Goal: Task Accomplishment & Management: Complete application form

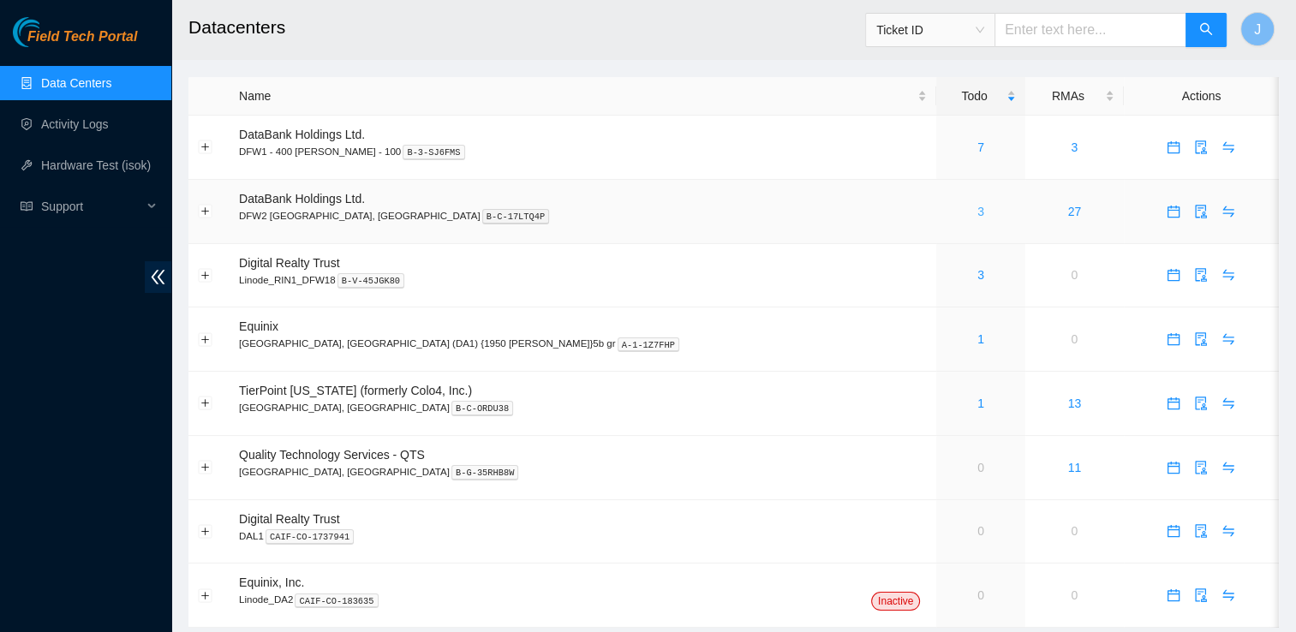
click at [977, 211] on link "3" at bounding box center [980, 212] width 7 height 14
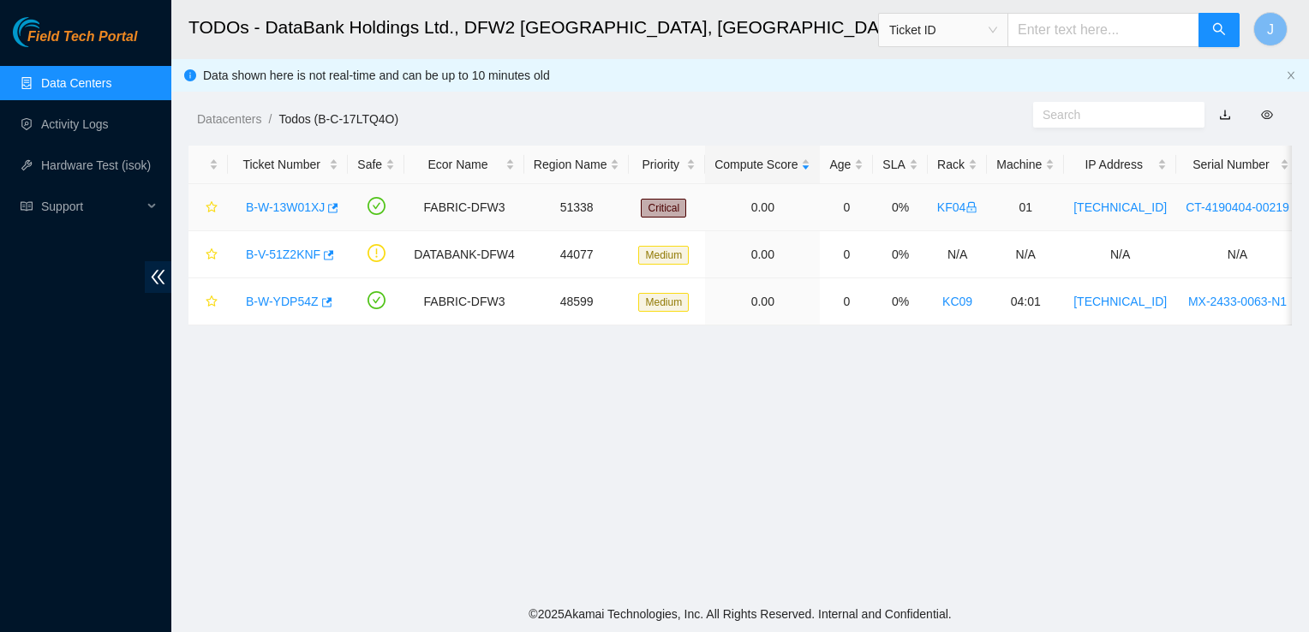
click at [314, 211] on link "B-W-13W01XJ" at bounding box center [285, 207] width 79 height 14
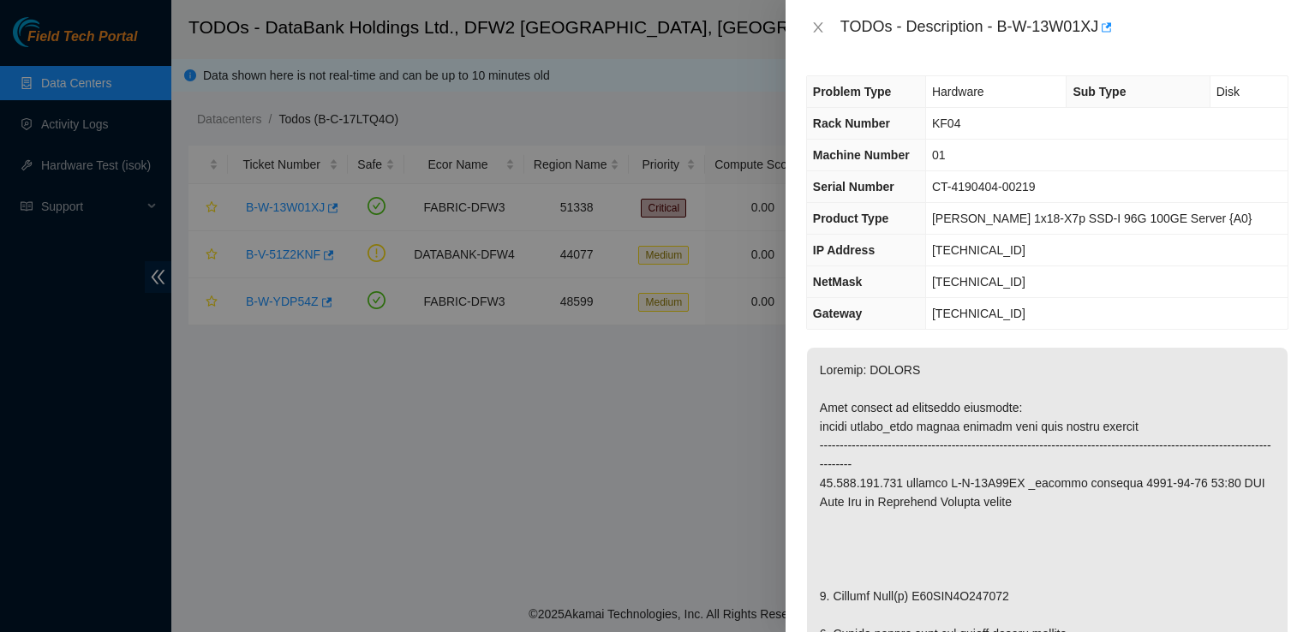
click at [709, 337] on div at bounding box center [654, 316] width 1309 height 632
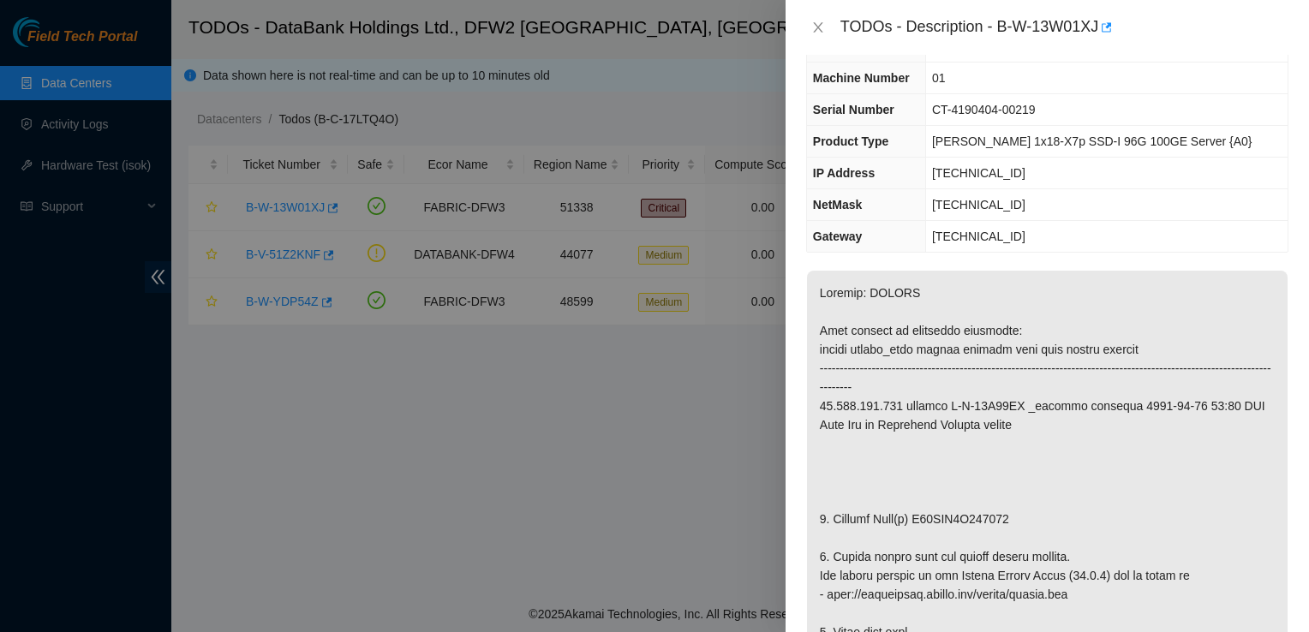
scroll to position [75, 0]
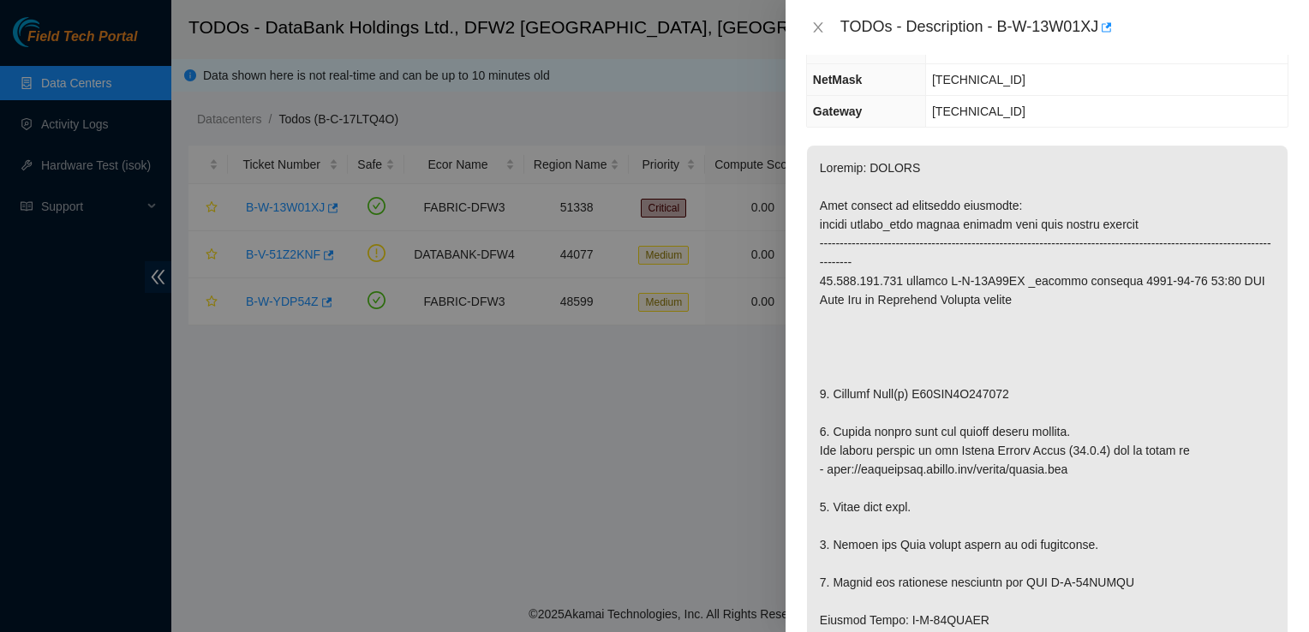
scroll to position [224, 0]
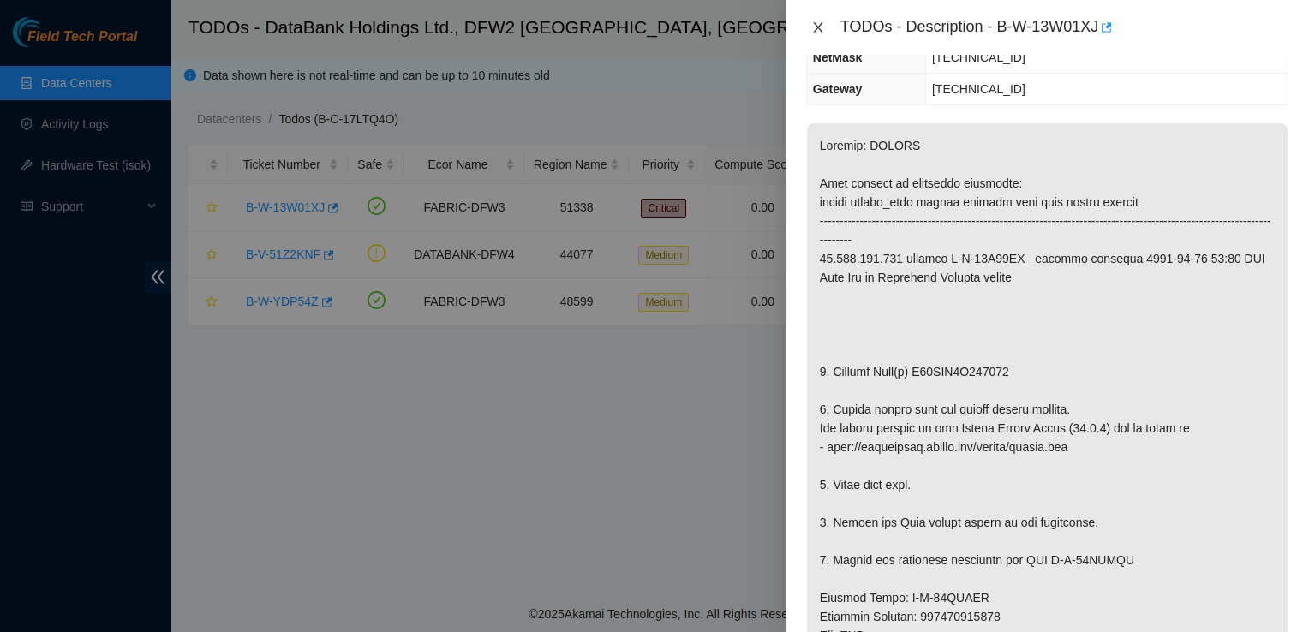
click at [819, 28] on icon "close" at bounding box center [818, 28] width 14 height 14
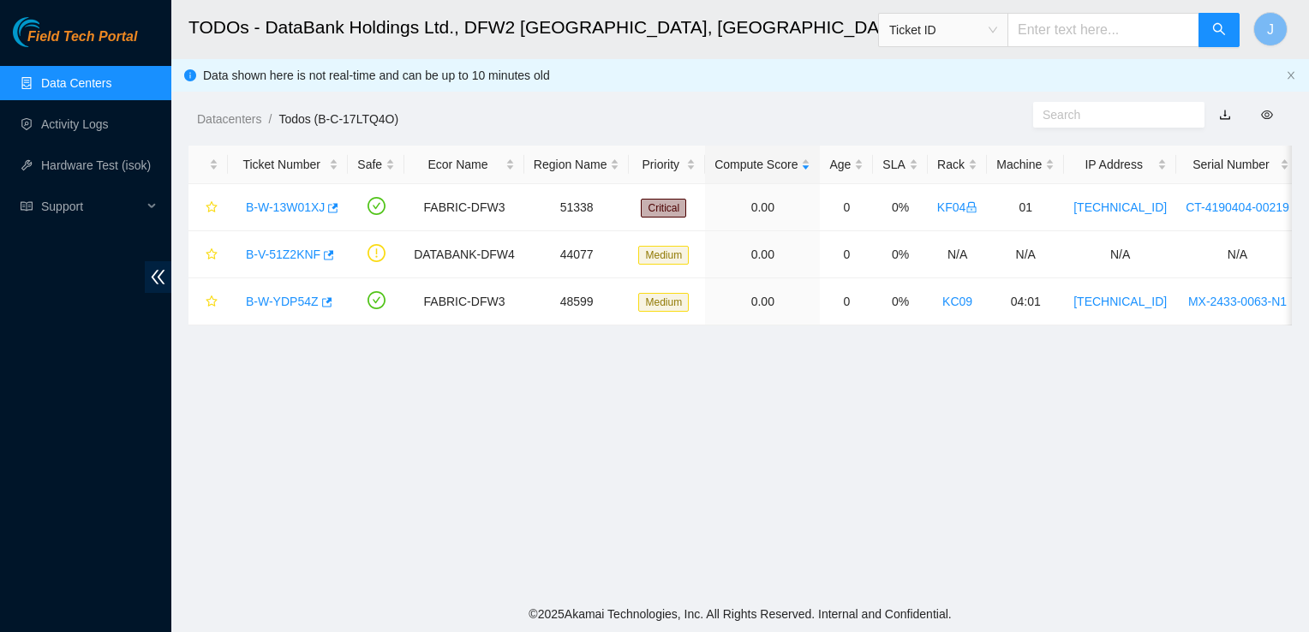
scroll to position [281, 0]
click at [69, 211] on span "Support" at bounding box center [91, 206] width 101 height 34
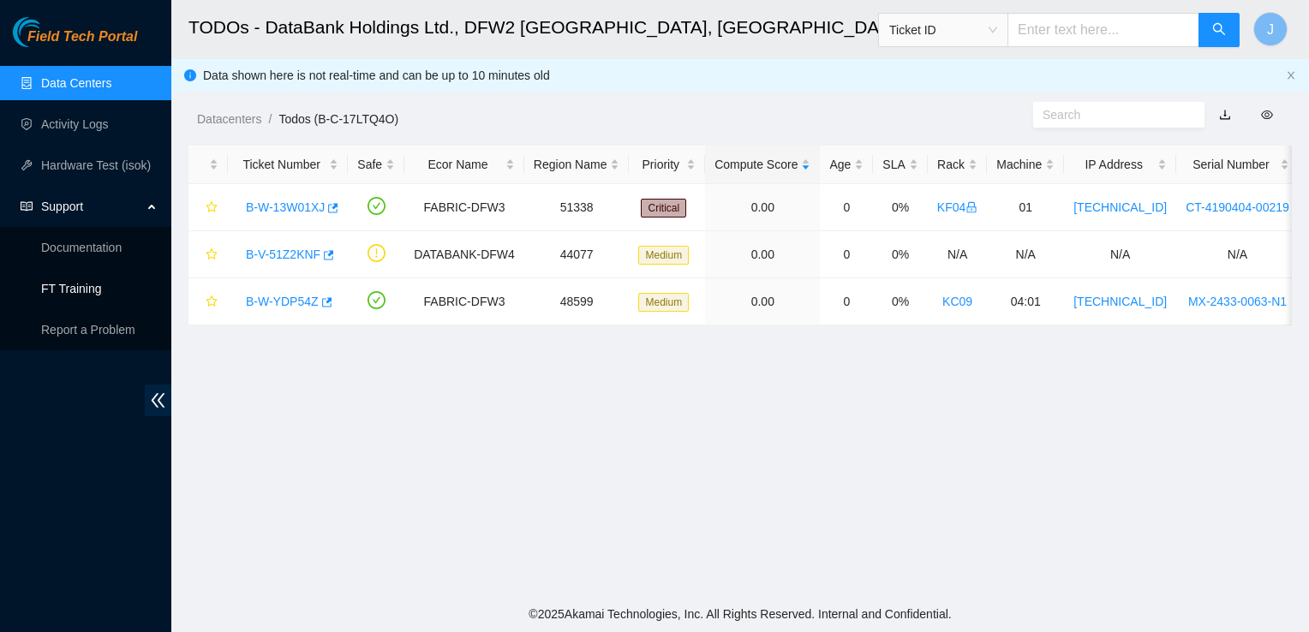
click at [81, 290] on link "FT Training" at bounding box center [71, 289] width 61 height 14
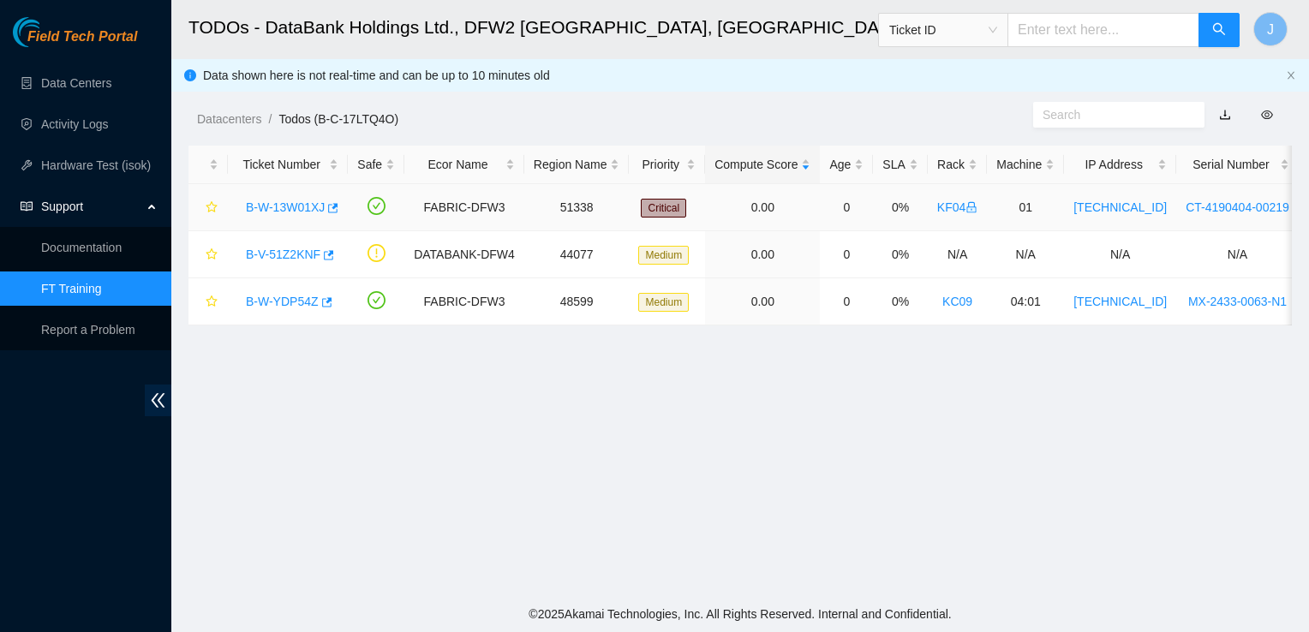
click at [289, 207] on link "B-W-13W01XJ" at bounding box center [285, 207] width 79 height 14
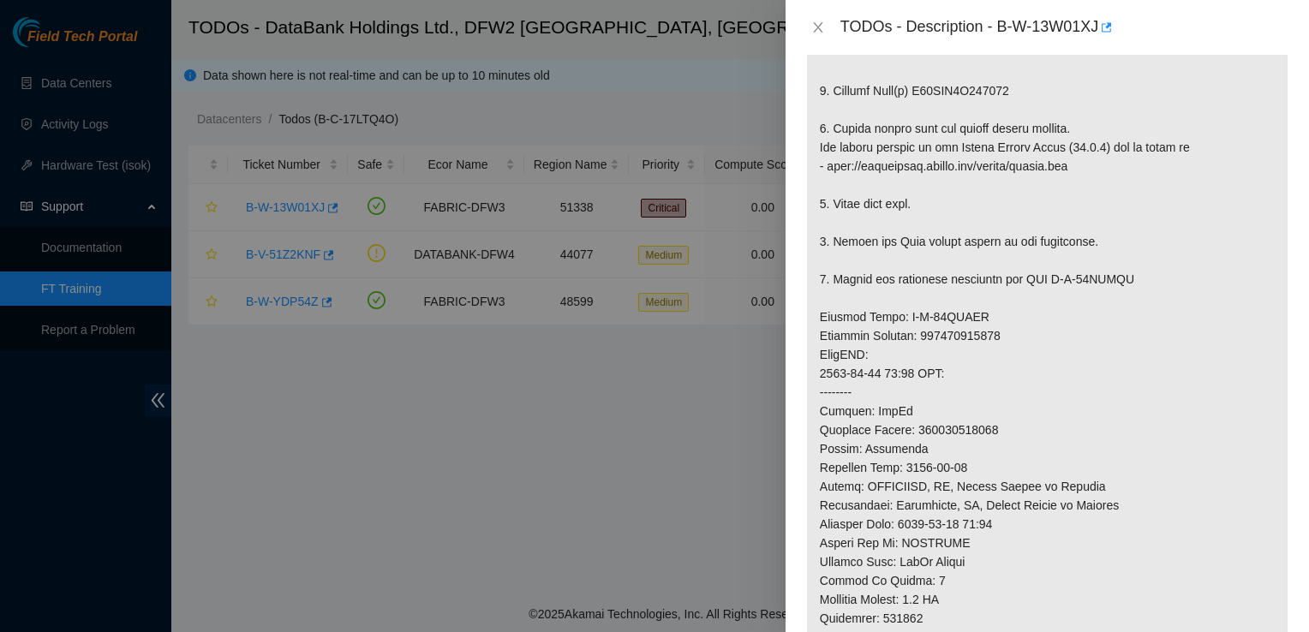
scroll to position [505, 0]
click at [981, 118] on p at bounding box center [1047, 316] width 481 height 949
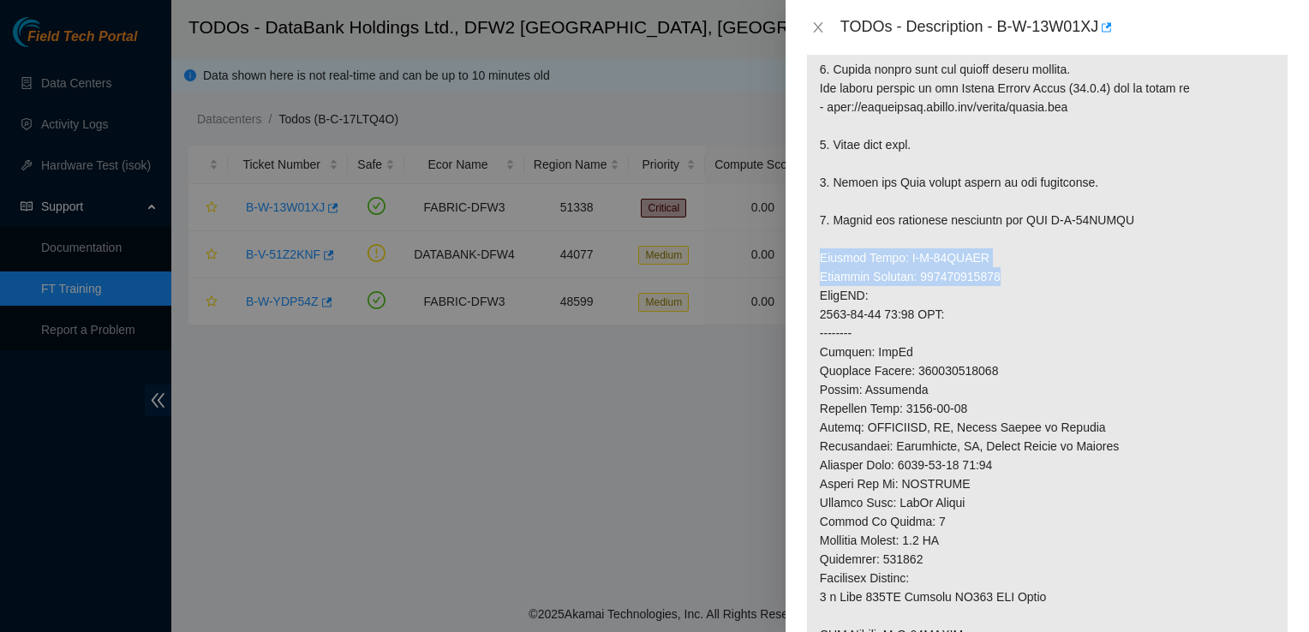
drag, startPoint x: 813, startPoint y: 254, endPoint x: 1028, endPoint y: 273, distance: 215.9
click at [1028, 273] on p at bounding box center [1047, 257] width 481 height 949
copy p "Service Order: B-W-13WWPQN Tracking Numbers: 463470046358"
click at [977, 535] on p at bounding box center [1047, 257] width 481 height 949
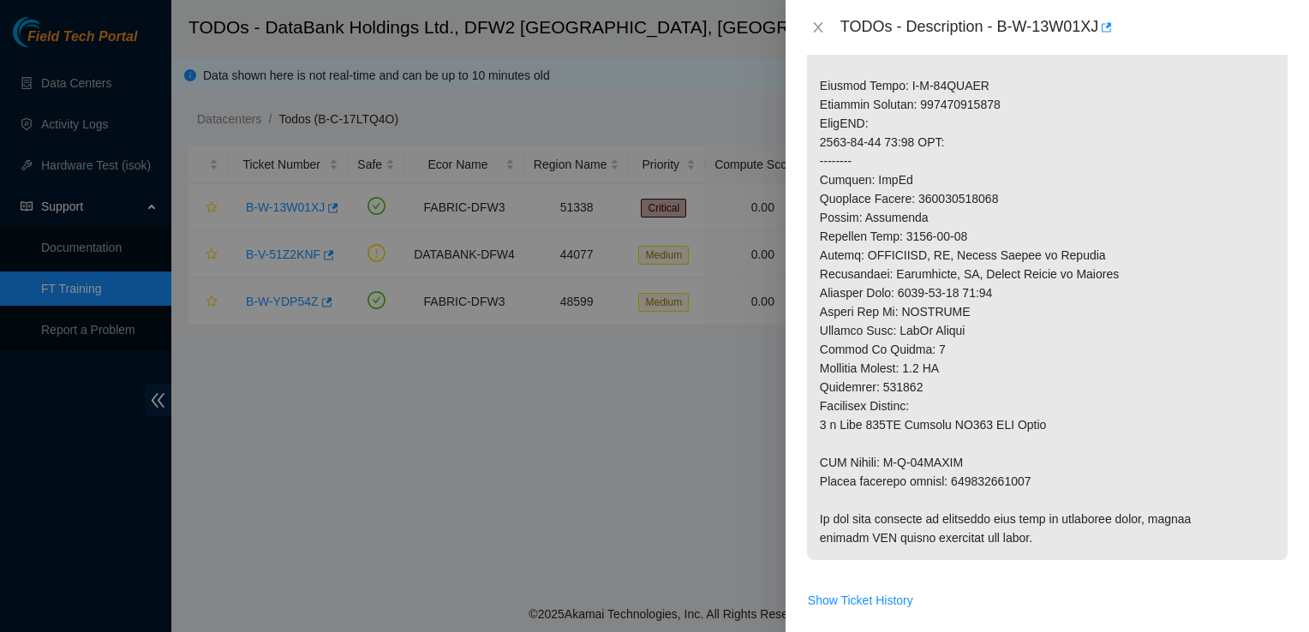
scroll to position [738, 0]
drag, startPoint x: 815, startPoint y: 457, endPoint x: 1042, endPoint y: 487, distance: 228.1
click at [1042, 487] on p at bounding box center [1047, 83] width 481 height 949
copy p "RMA Return: B-W-13WWPQW Return tracking number: 463470046369"
click at [955, 367] on p at bounding box center [1047, 83] width 481 height 949
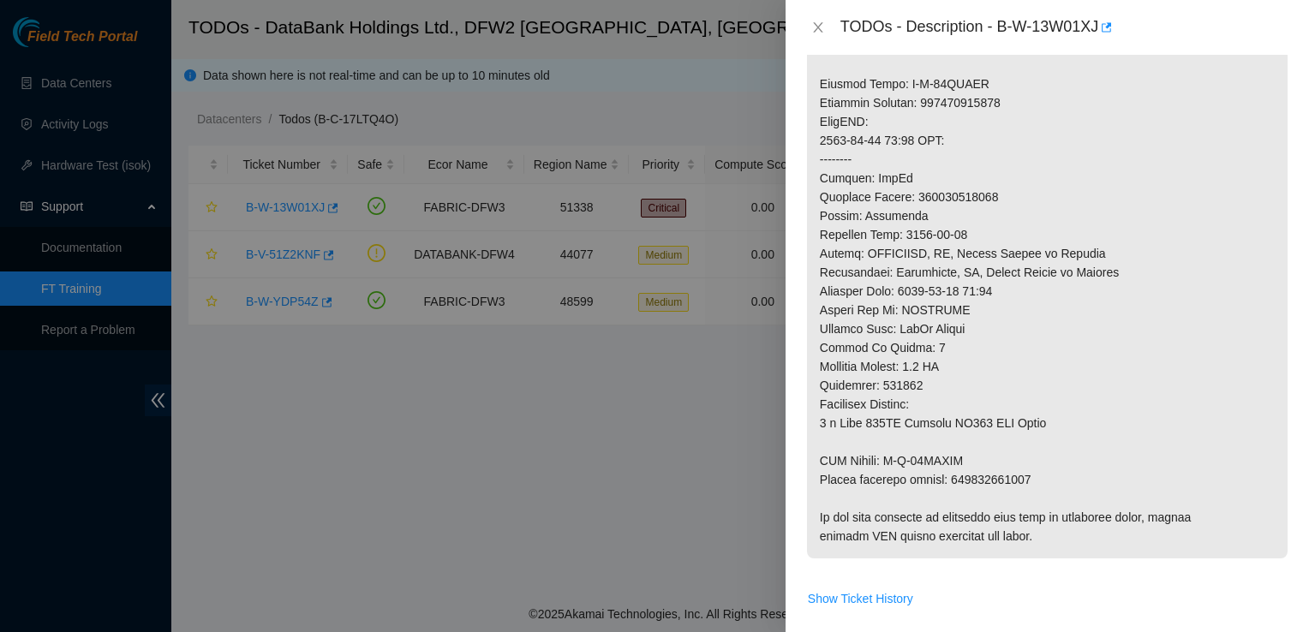
click at [1111, 180] on p at bounding box center [1047, 83] width 481 height 949
drag, startPoint x: 1000, startPoint y: 26, endPoint x: 1102, endPoint y: 17, distance: 101.4
click at [1102, 17] on div "TODOs - Description - B-W-13W01XJ" at bounding box center [1064, 27] width 448 height 27
copy div "B-W-13W01XJ"
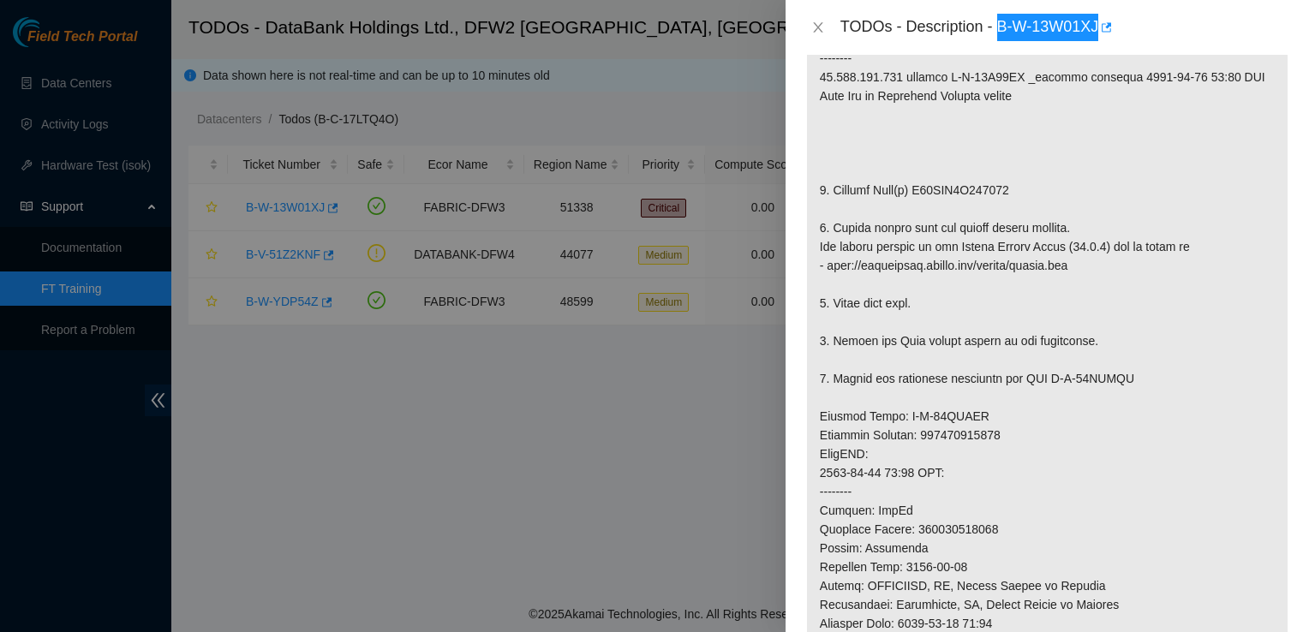
scroll to position [399, 0]
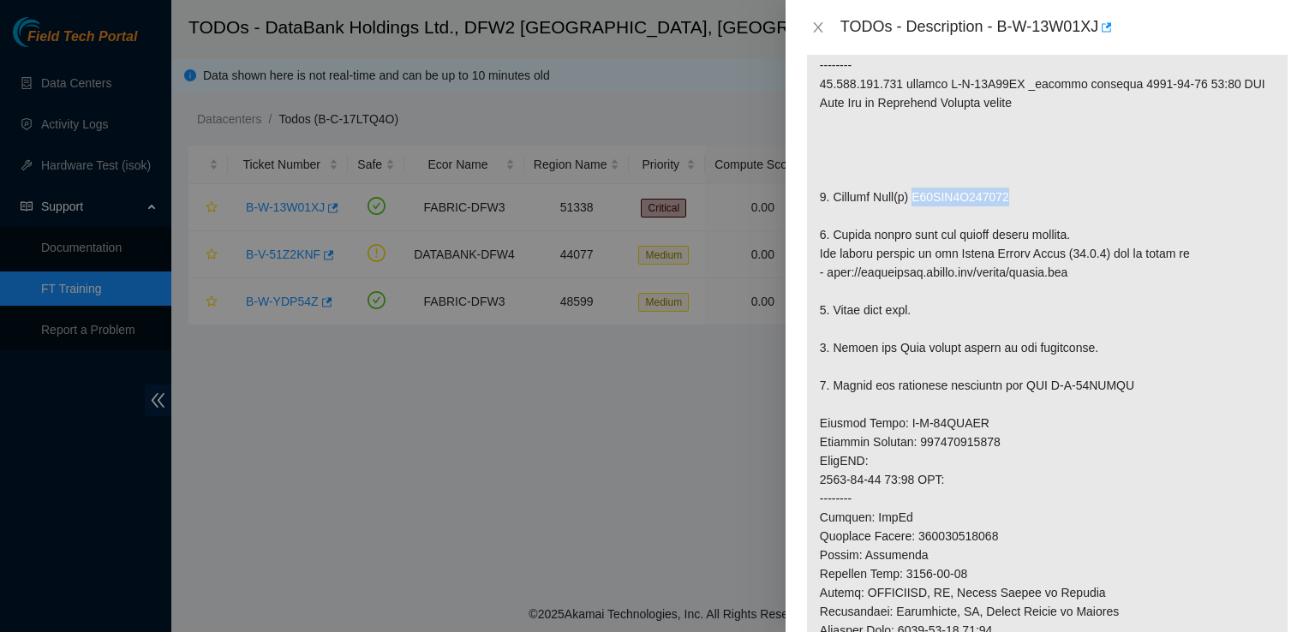
drag, startPoint x: 913, startPoint y: 195, endPoint x: 1018, endPoint y: 202, distance: 105.6
click at [1018, 202] on p at bounding box center [1047, 423] width 481 height 949
copy p "S45PNE0M109477"
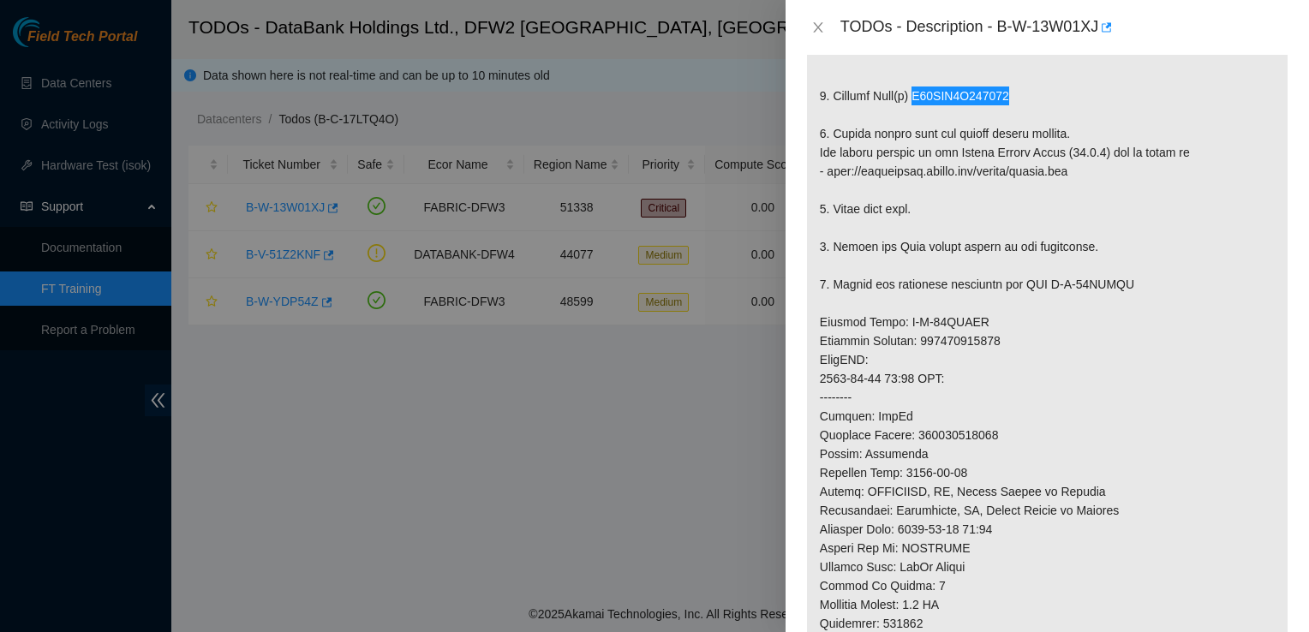
scroll to position [504, 0]
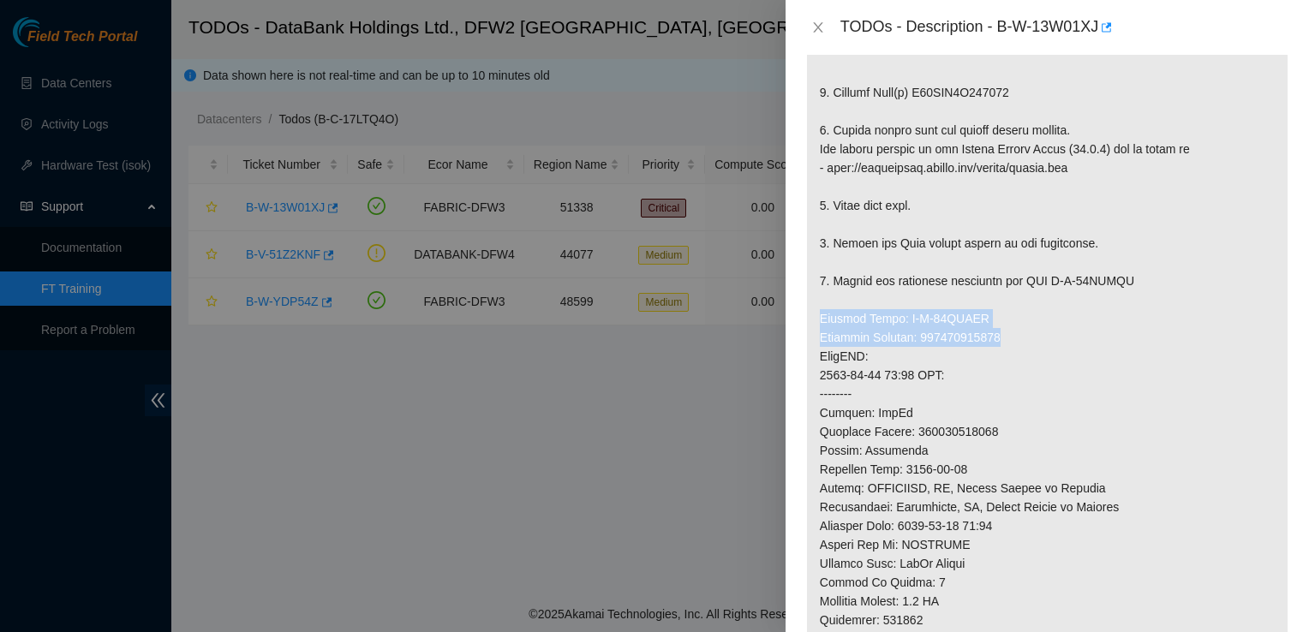
drag, startPoint x: 815, startPoint y: 320, endPoint x: 1038, endPoint y: 337, distance: 223.4
click at [1038, 337] on p at bounding box center [1047, 318] width 481 height 949
copy p "Service Order: B-W-13WWPQN Tracking Numbers: 463470046358"
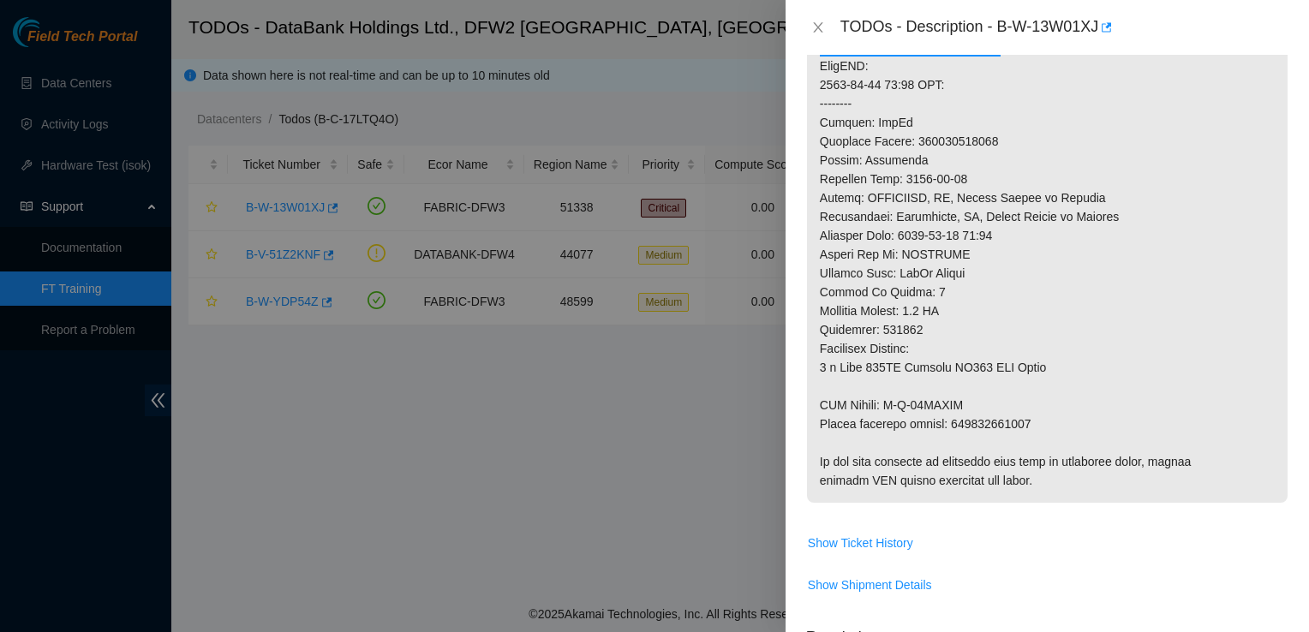
scroll to position [795, 0]
drag, startPoint x: 812, startPoint y: 405, endPoint x: 1058, endPoint y: 420, distance: 246.3
click at [1058, 420] on p at bounding box center [1047, 27] width 481 height 949
copy p "RMA Return: B-W-13WWPQW Return tracking number: 463470046369"
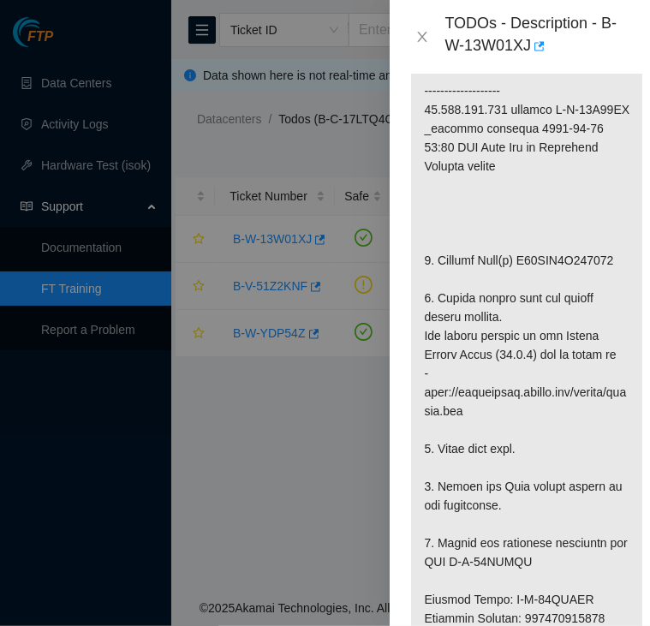
scroll to position [656, 0]
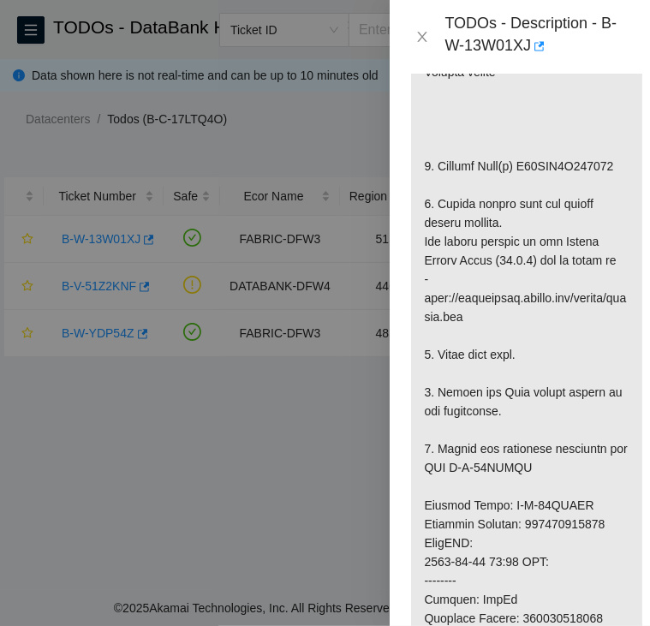
click at [473, 280] on p at bounding box center [526, 467] width 231 height 1251
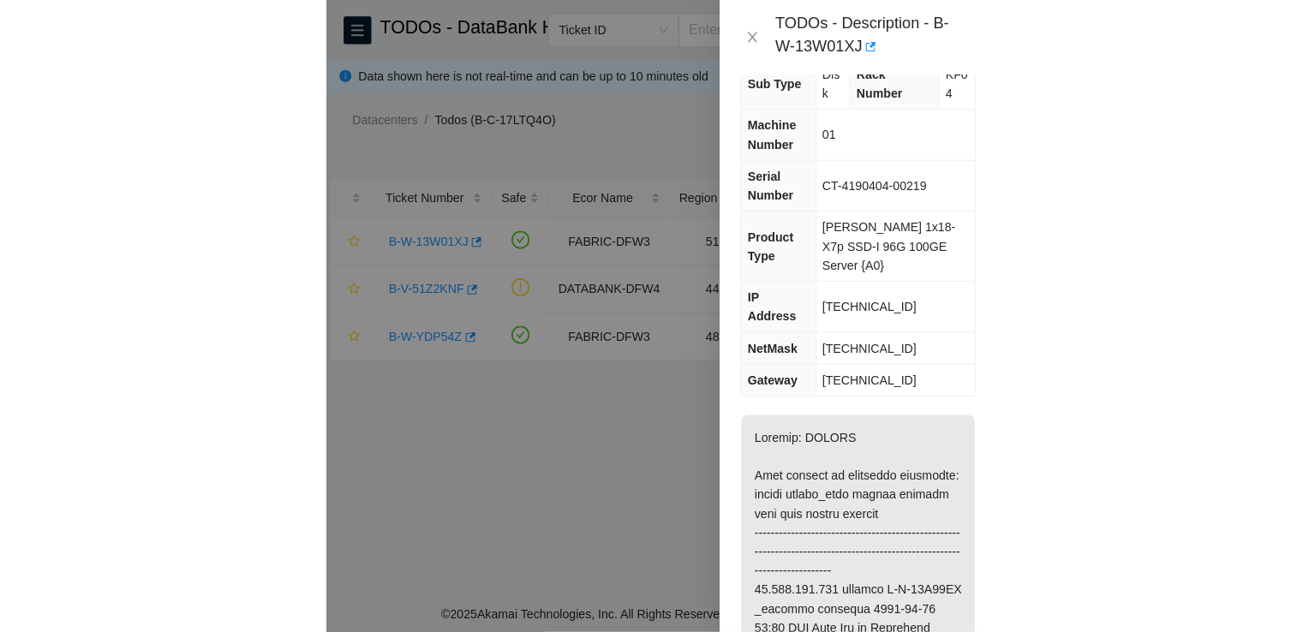
scroll to position [0, 0]
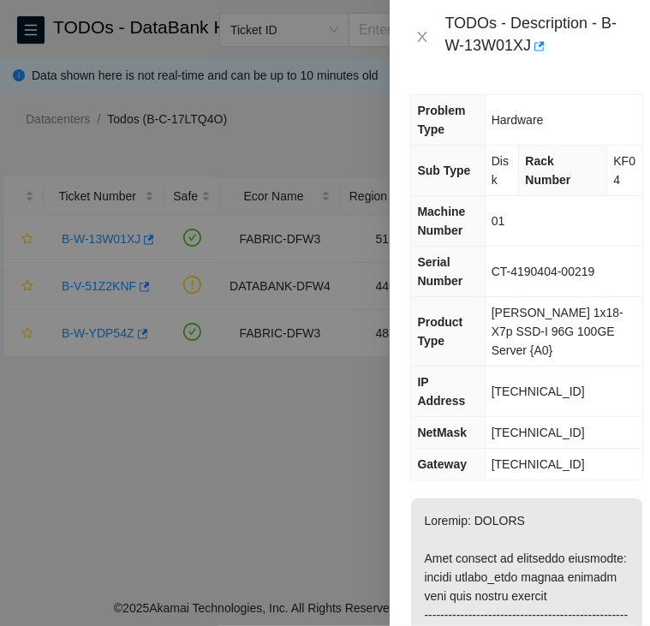
click at [524, 385] on span "[TECHNICAL_ID]" at bounding box center [538, 392] width 93 height 14
copy span "[TECHNICAL_ID]"
click at [518, 426] on span "[TECHNICAL_ID]" at bounding box center [538, 433] width 93 height 14
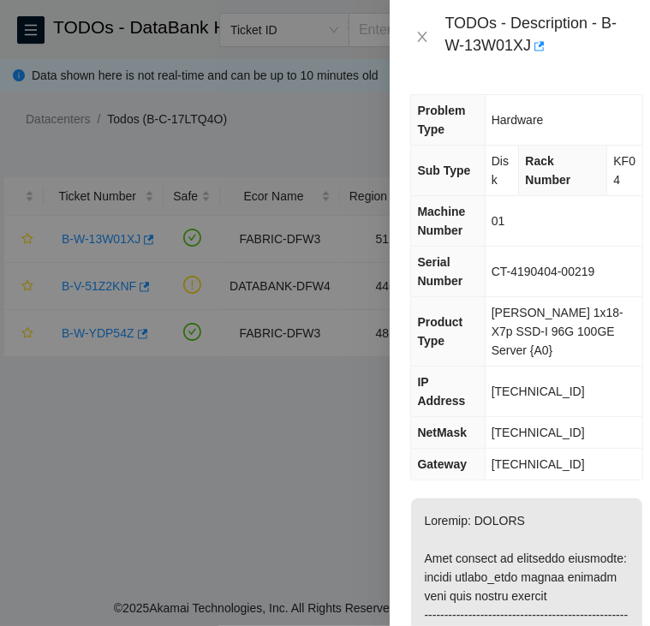
copy span "[TECHNICAL_ID]"
click at [510, 417] on td "[TECHNICAL_ID]" at bounding box center [564, 433] width 158 height 32
click at [281, 396] on div at bounding box center [325, 313] width 650 height 626
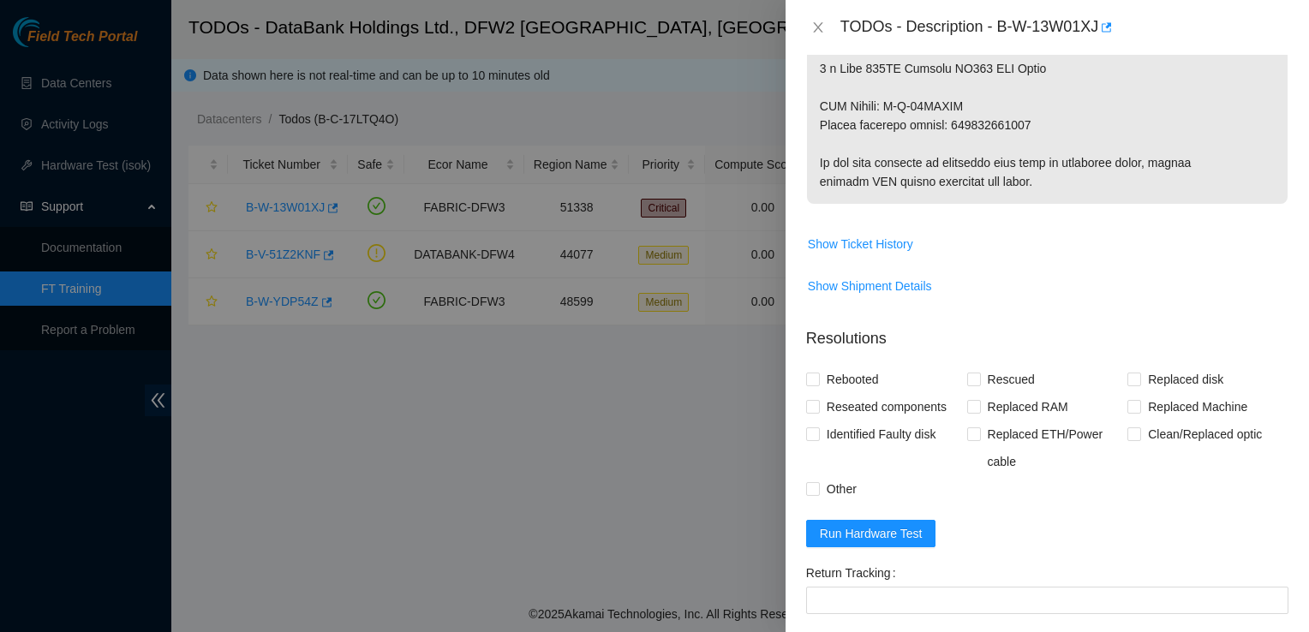
scroll to position [1095, 0]
click at [812, 375] on input "Rebooted" at bounding box center [812, 377] width 12 height 12
checkbox input "true"
click at [981, 382] on span "Rescued" at bounding box center [1011, 377] width 61 height 27
click at [978, 382] on input "Rescued" at bounding box center [973, 377] width 12 height 12
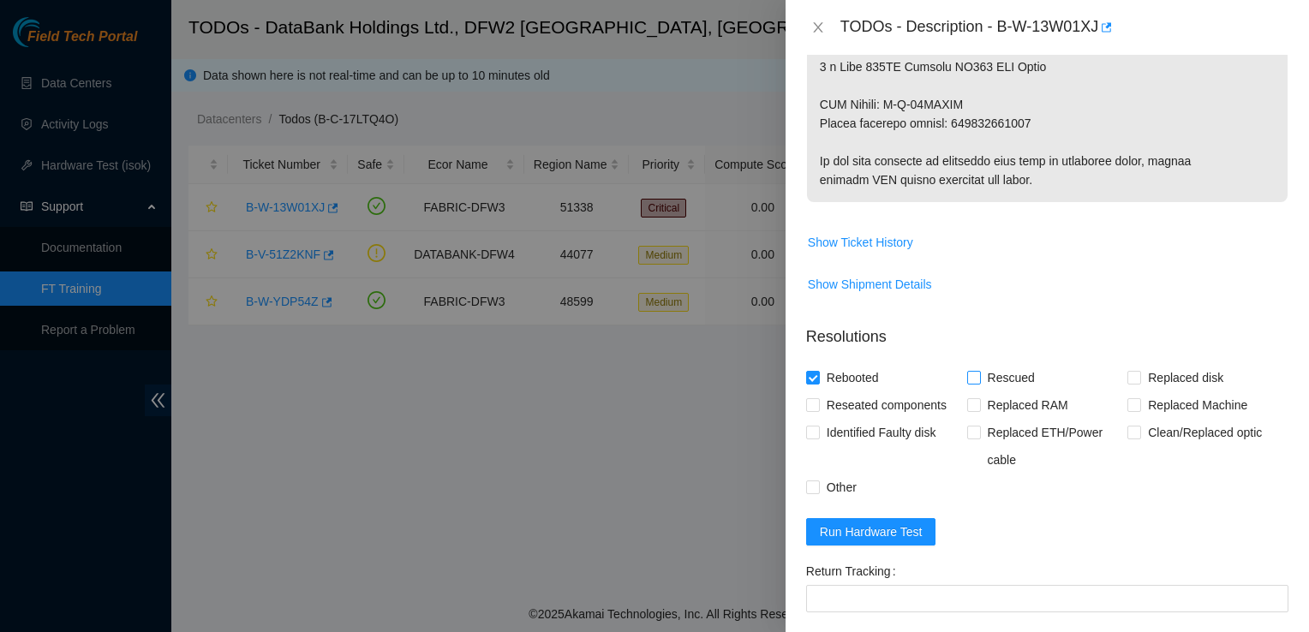
checkbox input "true"
click at [1127, 377] on input "Replaced disk" at bounding box center [1133, 377] width 12 height 12
checkbox input "true"
click at [907, 526] on span "Run Hardware Test" at bounding box center [871, 532] width 103 height 19
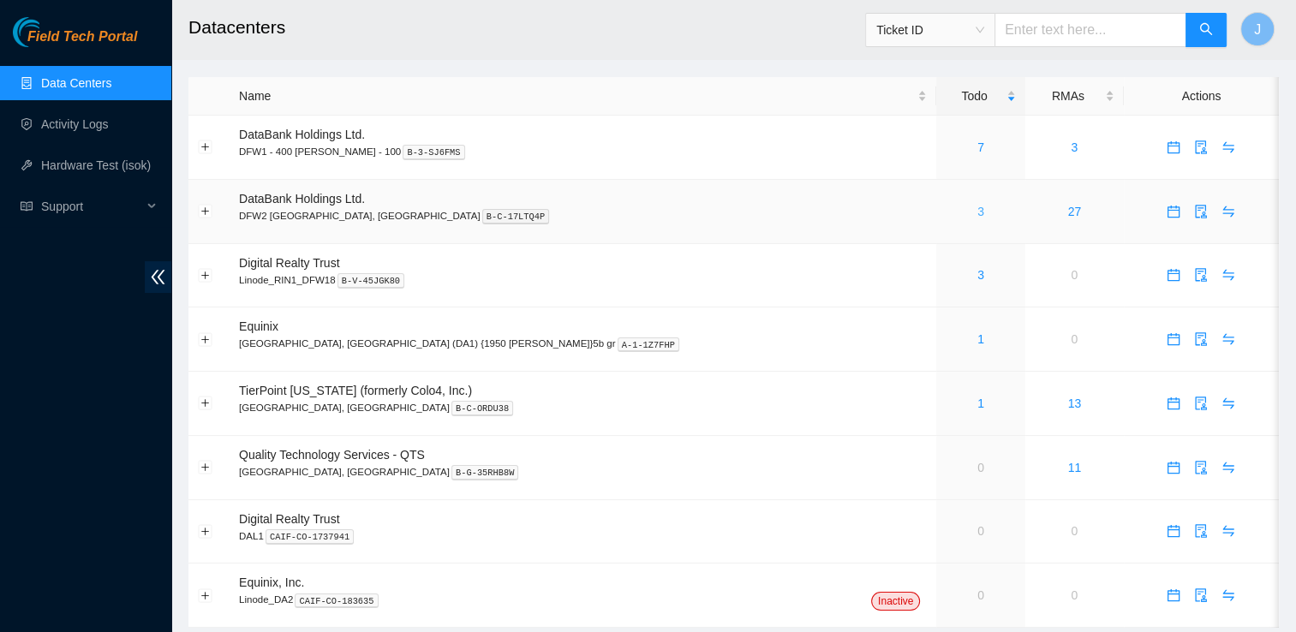
click at [977, 212] on link "3" at bounding box center [980, 212] width 7 height 14
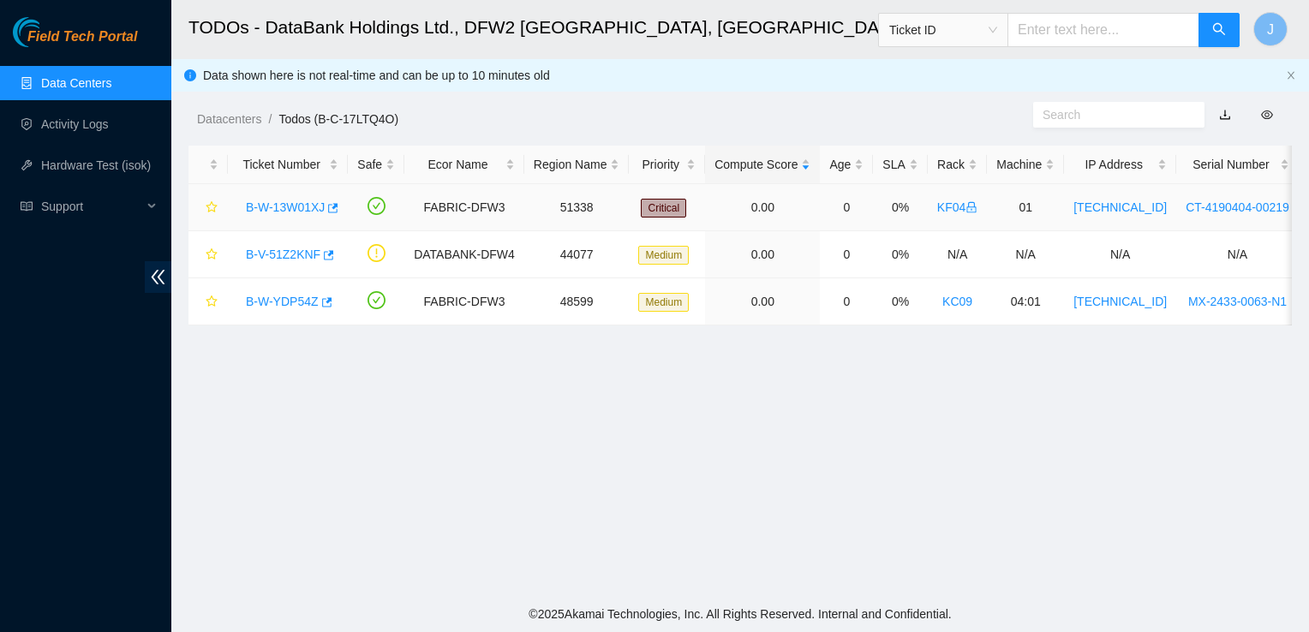
click at [308, 213] on link "B-W-13W01XJ" at bounding box center [285, 207] width 79 height 14
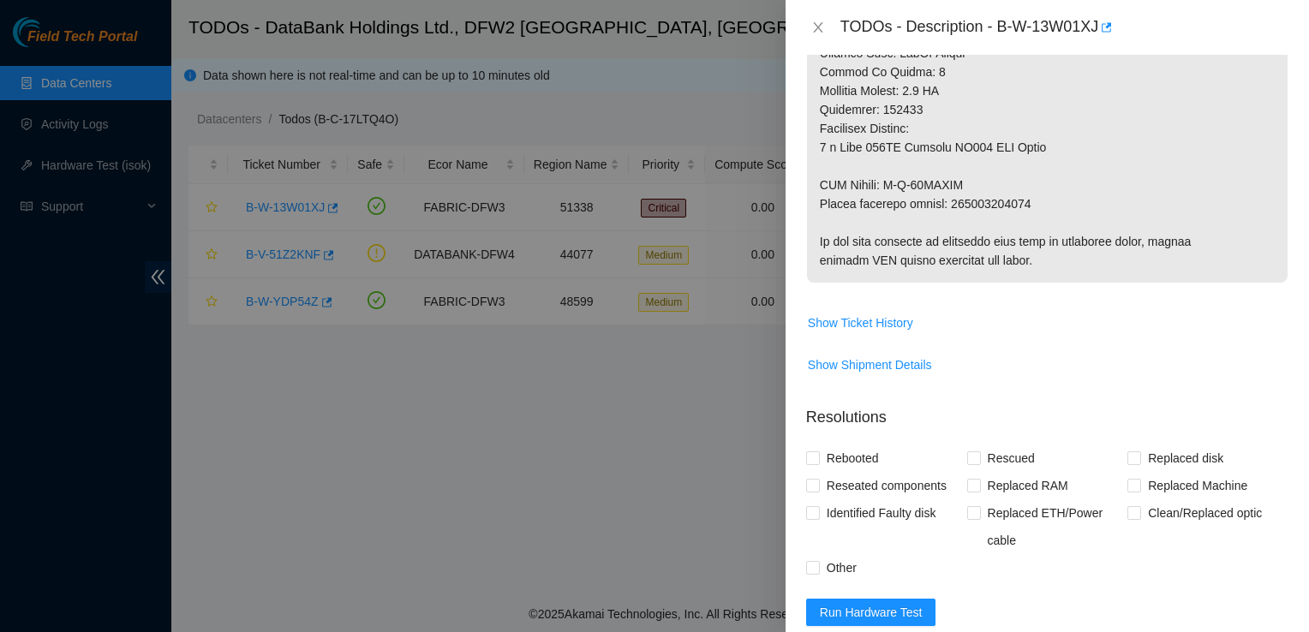
scroll to position [1285, 0]
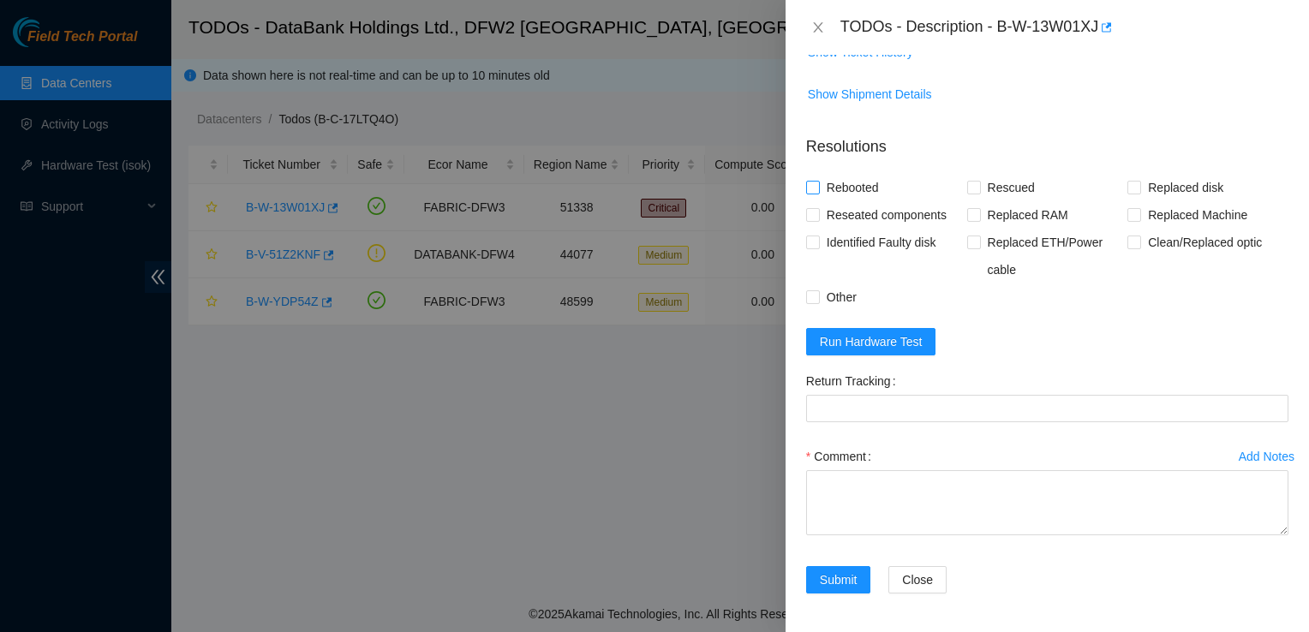
click at [829, 190] on span "Rebooted" at bounding box center [853, 187] width 66 height 27
click at [818, 190] on input "Rebooted" at bounding box center [812, 187] width 12 height 12
checkbox input "true"
click at [984, 188] on span "Rescued" at bounding box center [1011, 187] width 61 height 27
click at [979, 188] on input "Rescued" at bounding box center [973, 187] width 12 height 12
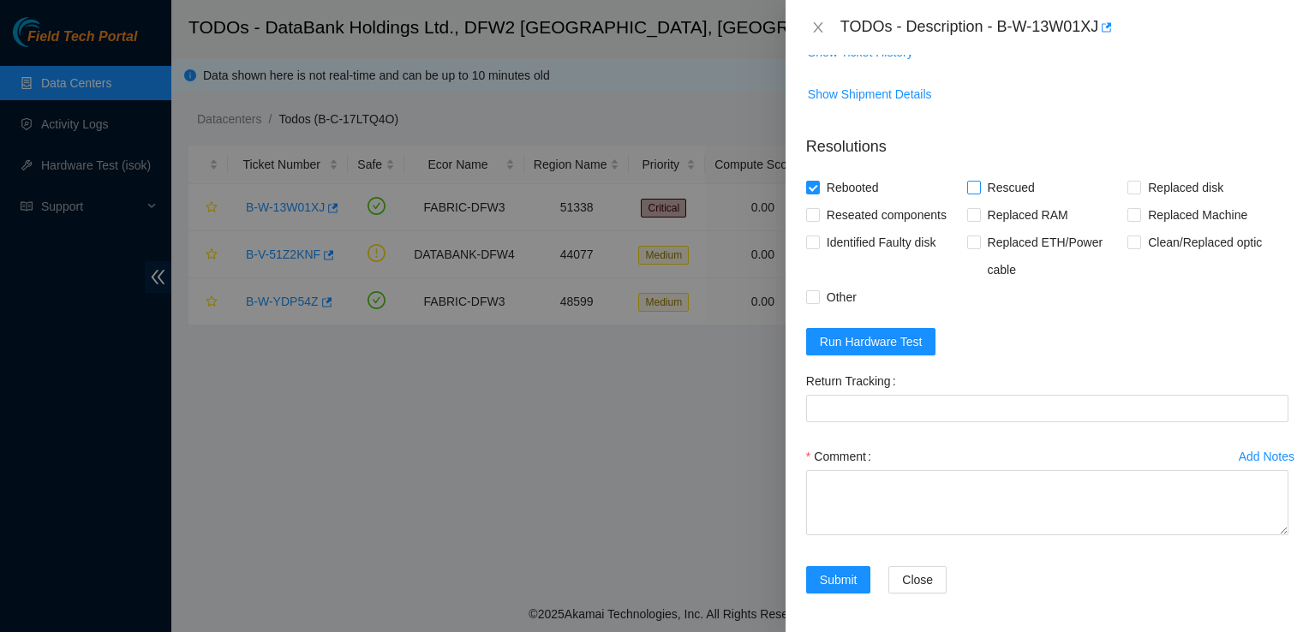
checkbox input "true"
click at [1141, 185] on span "Replaced disk" at bounding box center [1185, 187] width 89 height 27
click at [1139, 185] on input "Replaced disk" at bounding box center [1133, 187] width 12 height 12
checkbox input "true"
click at [849, 343] on span "Run Hardware Test" at bounding box center [871, 341] width 103 height 19
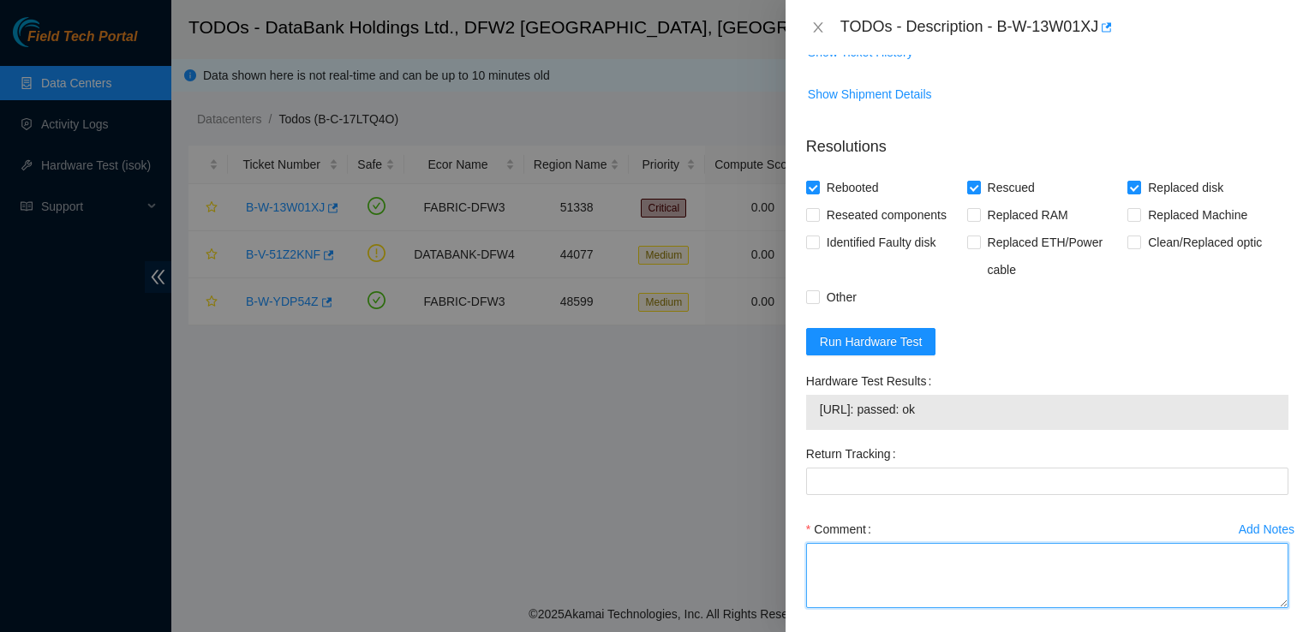
click at [835, 563] on textarea "Comment" at bounding box center [1047, 575] width 482 height 65
paste textarea "Ticket: B-W-13W01XJ Good Disk: S5YJNA0R516346 Bad Disk: S45PNE0M109477 Service …"
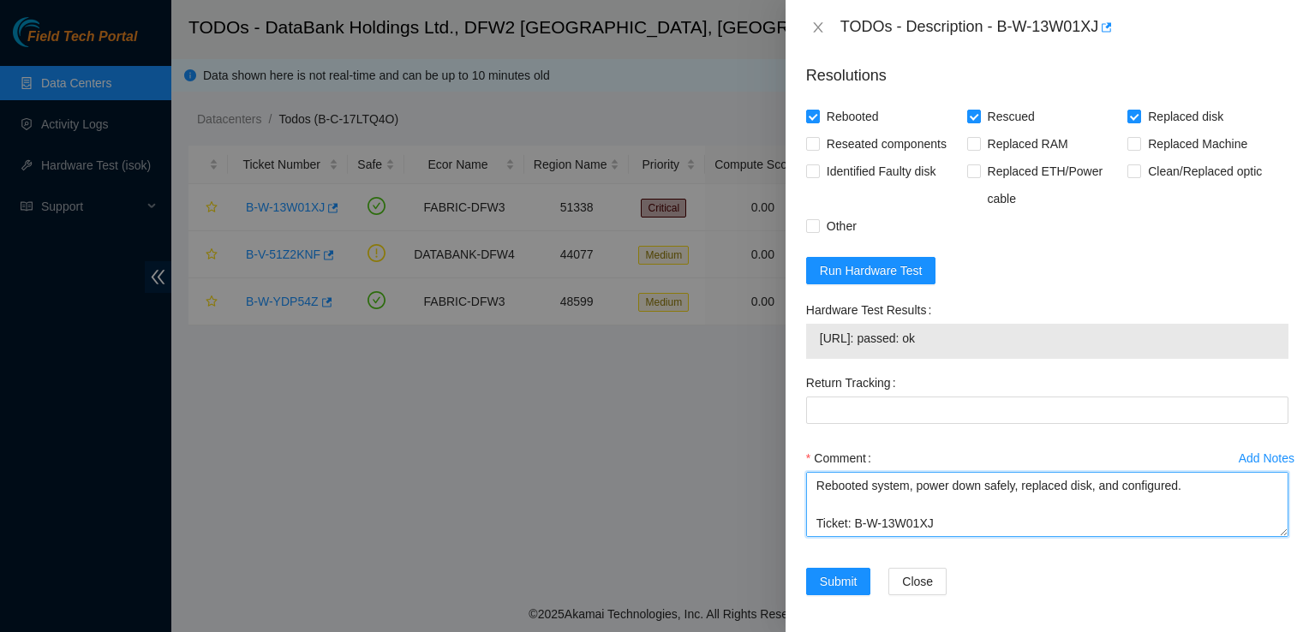
scroll to position [1358, 0]
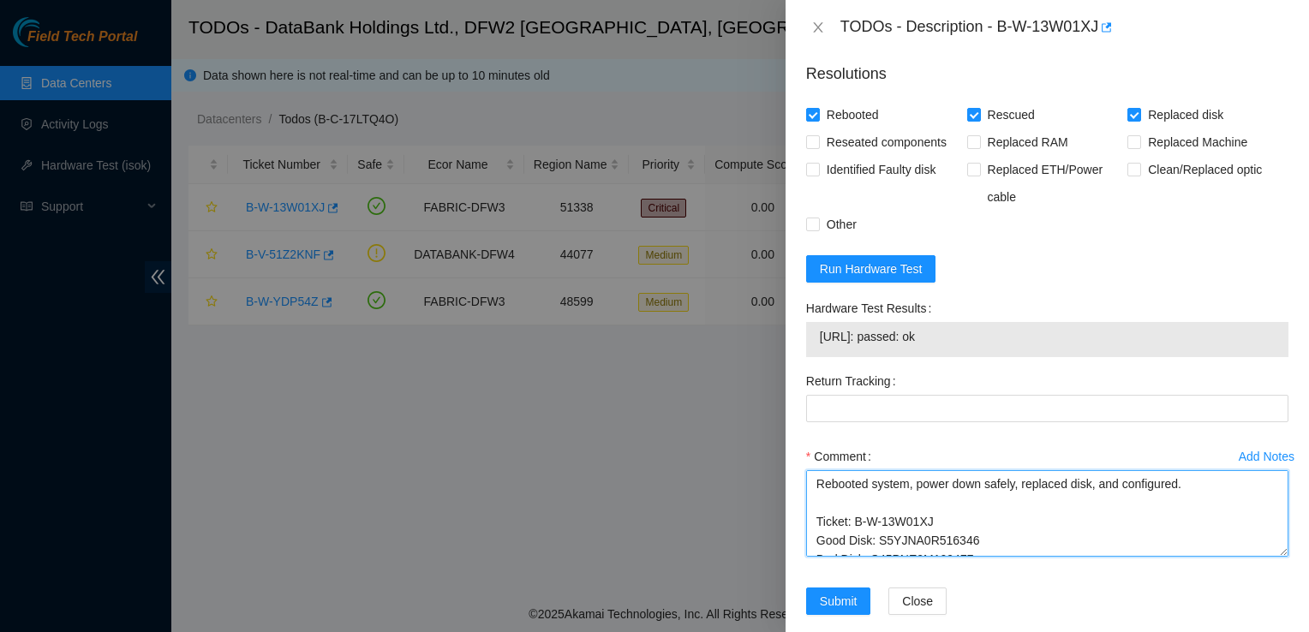
drag, startPoint x: 1268, startPoint y: 529, endPoint x: 1268, endPoint y: 553, distance: 24.0
click at [1268, 553] on textarea "Rebooted system, power down safely, replaced disk, and configured. Ticket: B-W-…" at bounding box center [1047, 513] width 482 height 87
click at [1192, 487] on textarea "Rebooted system, power down safely, replaced disk, and configured. Ticket: B-W-…" at bounding box center [1047, 514] width 482 height 89
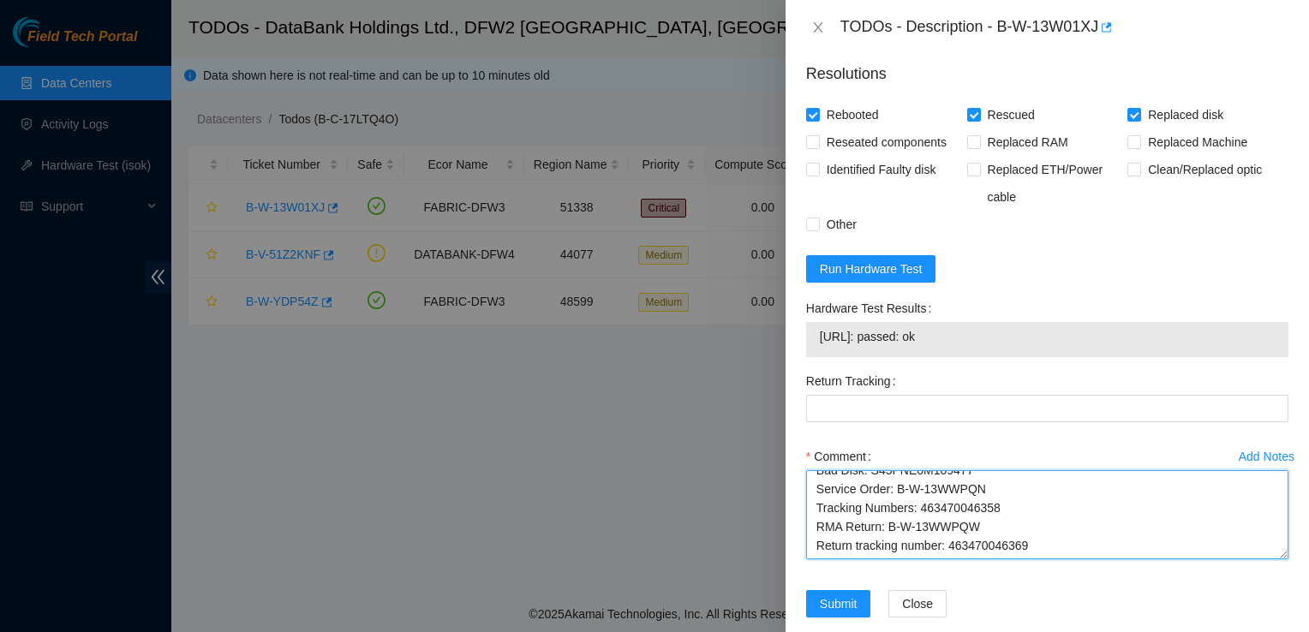
scroll to position [107, 0]
drag, startPoint x: 1024, startPoint y: 523, endPoint x: 946, endPoint y: 525, distance: 78.0
click at [946, 525] on textarea "Rebooted system, power down safely, replaced disk, and configured. Ticket: B-W-…" at bounding box center [1047, 514] width 482 height 89
type textarea "Rebooted system, power down safely, replaced disk, and configured. Ticket: B-W-…"
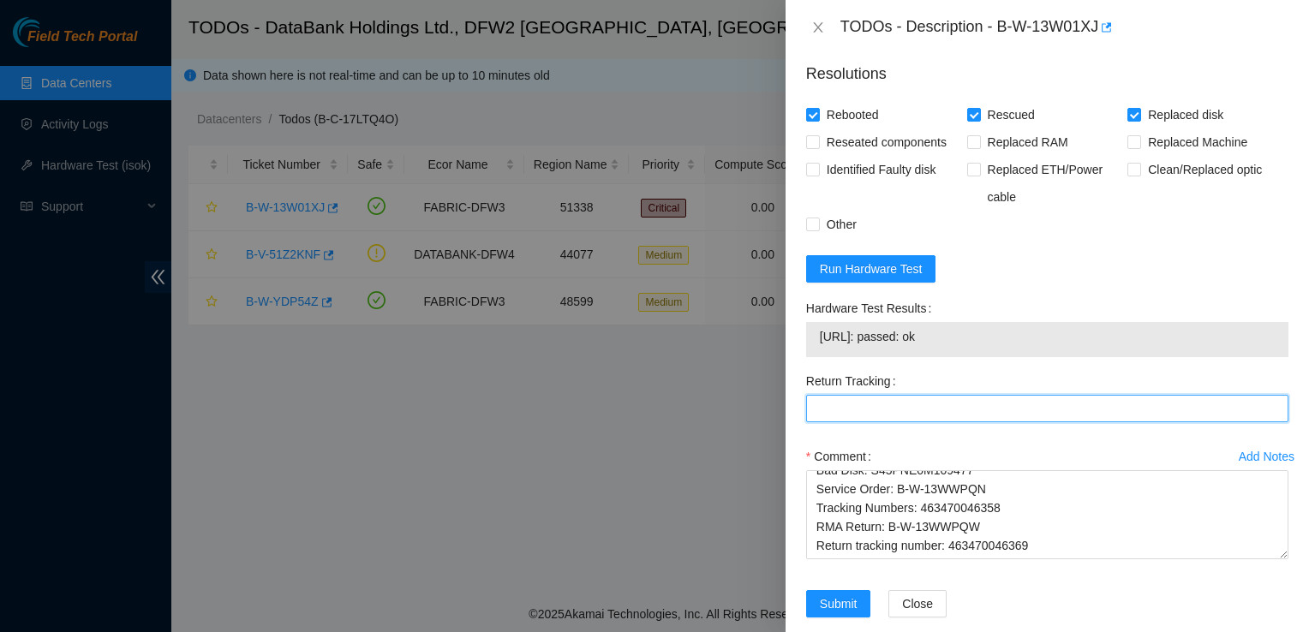
click at [918, 406] on Tracking "Return Tracking" at bounding box center [1047, 408] width 482 height 27
paste Tracking "463470046369"
type Tracking "463470046369"
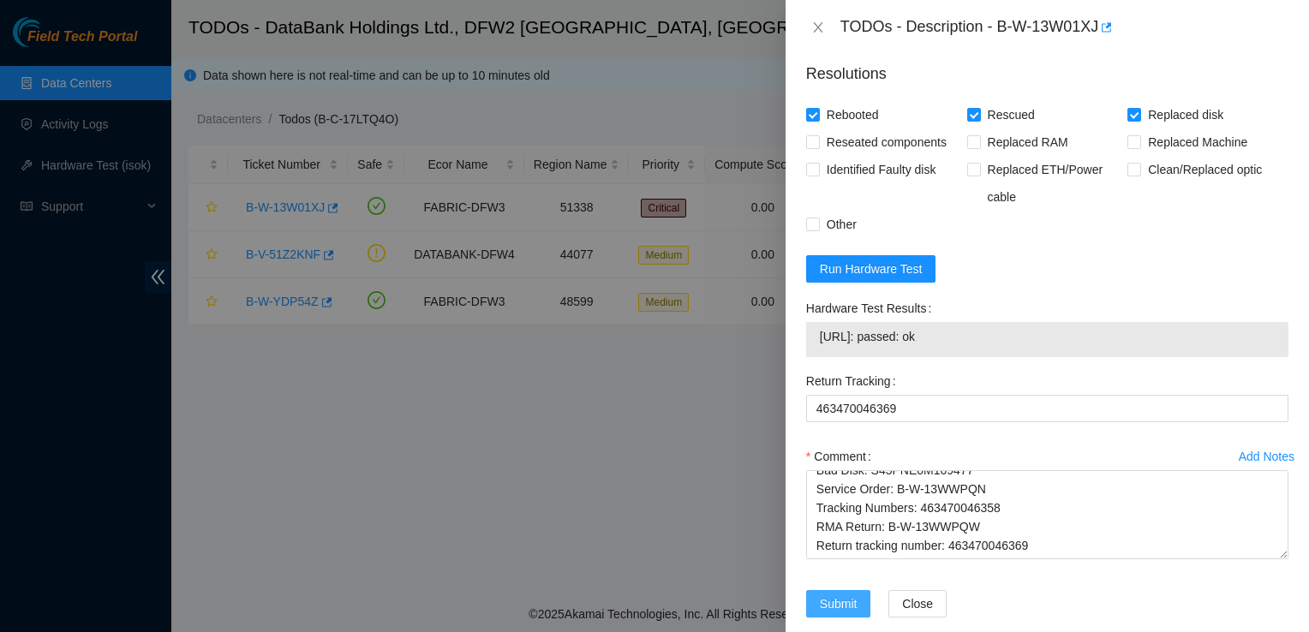
click at [839, 605] on span "Submit" at bounding box center [839, 603] width 38 height 19
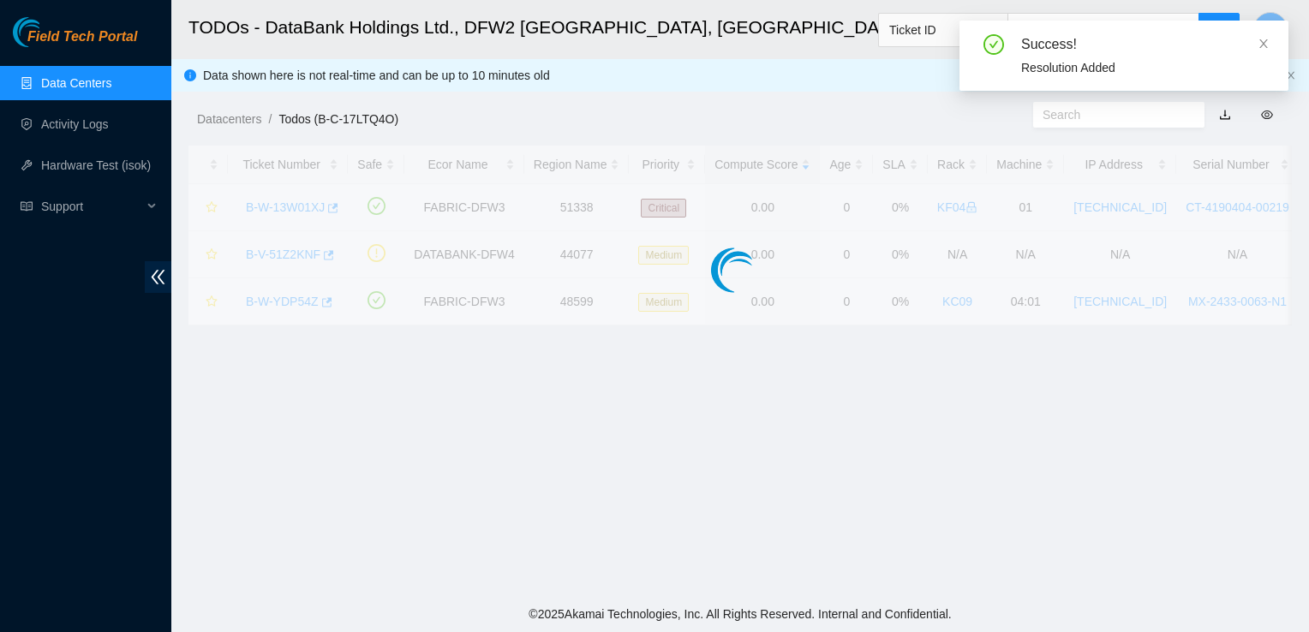
scroll to position [459, 0]
